Goal: Task Accomplishment & Management: Use online tool/utility

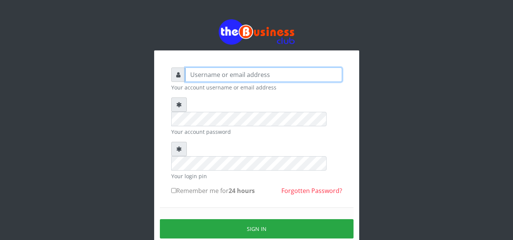
type input "[EMAIL_ADDRESS][DOMAIN_NAME]"
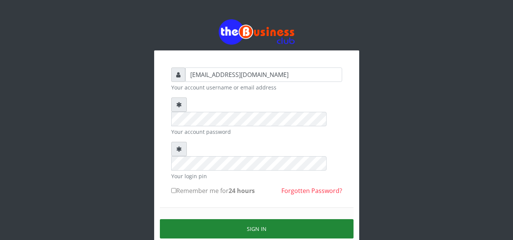
click at [250, 220] on button "Sign in" at bounding box center [257, 229] width 194 height 19
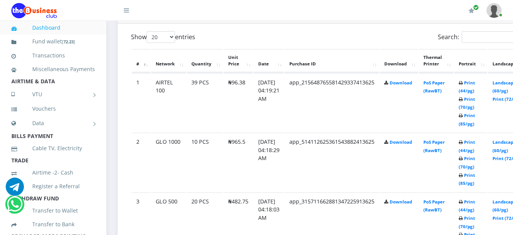
scroll to position [408, 0]
click at [475, 84] on link "Print (44/pg)" at bounding box center [467, 86] width 16 height 14
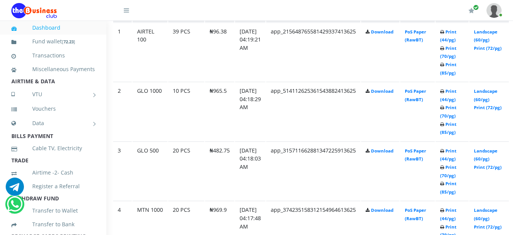
scroll to position [458, 19]
click at [457, 94] on link "Print (44/pg)" at bounding box center [448, 95] width 16 height 14
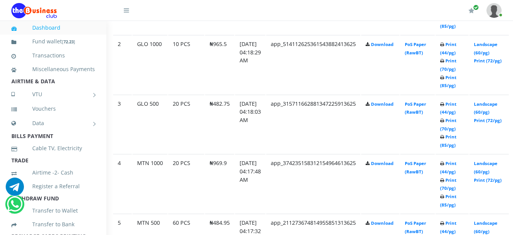
scroll to position [519, 19]
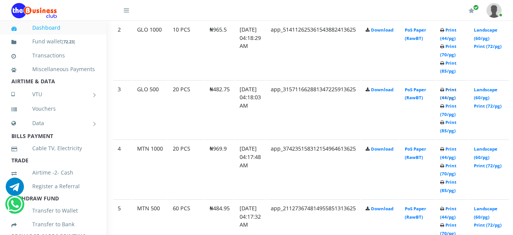
click at [457, 91] on link "Print (44/pg)" at bounding box center [448, 94] width 16 height 14
click at [457, 92] on link "Print (44/pg)" at bounding box center [448, 94] width 16 height 14
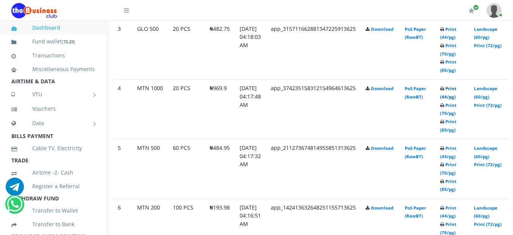
click at [457, 92] on link "Print (44/pg)" at bounding box center [448, 92] width 16 height 14
click at [463, 153] on td "Print (44/pg) Print (70/pg) Print (85/pg)" at bounding box center [452, 168] width 33 height 59
click at [457, 150] on link "Print (44/pg)" at bounding box center [448, 152] width 16 height 14
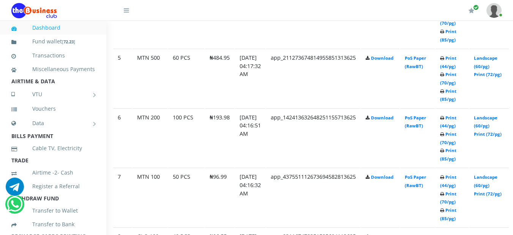
scroll to position [670, 19]
click at [457, 122] on td "Print (44/pg) Print (70/pg) Print (85/pg)" at bounding box center [452, 136] width 33 height 59
click at [457, 120] on link "Print (44/pg)" at bounding box center [448, 121] width 16 height 14
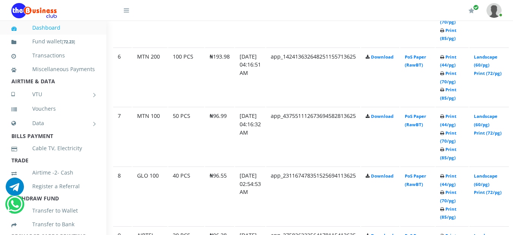
scroll to position [731, 19]
click at [457, 120] on link "Print (44/pg)" at bounding box center [448, 120] width 16 height 14
